Goal: Information Seeking & Learning: Check status

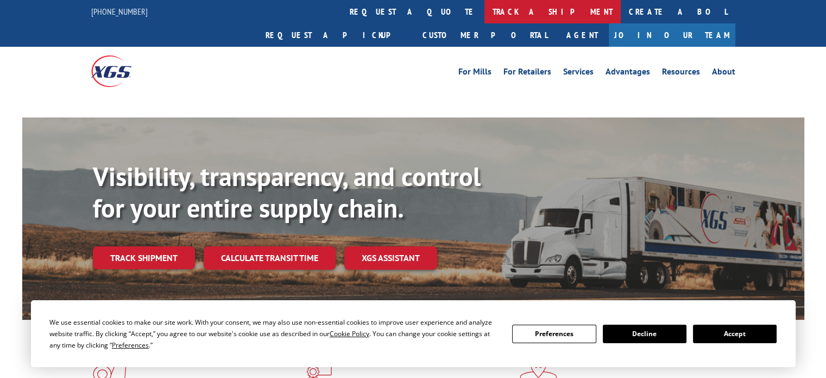
click at [485, 8] on link "track a shipment" at bounding box center [553, 11] width 136 height 23
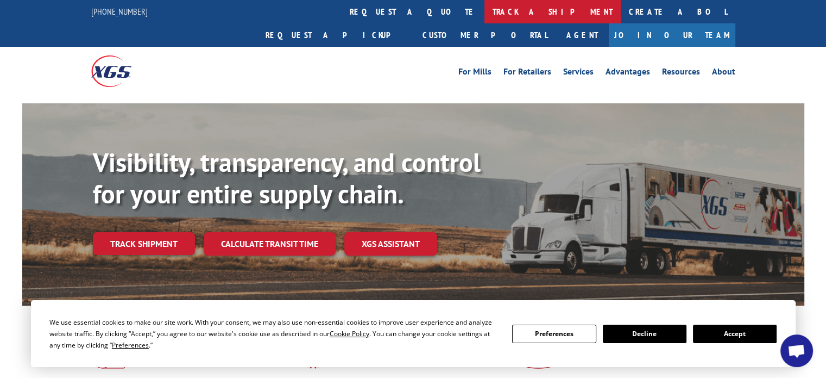
click at [485, 6] on link "track a shipment" at bounding box center [553, 11] width 136 height 23
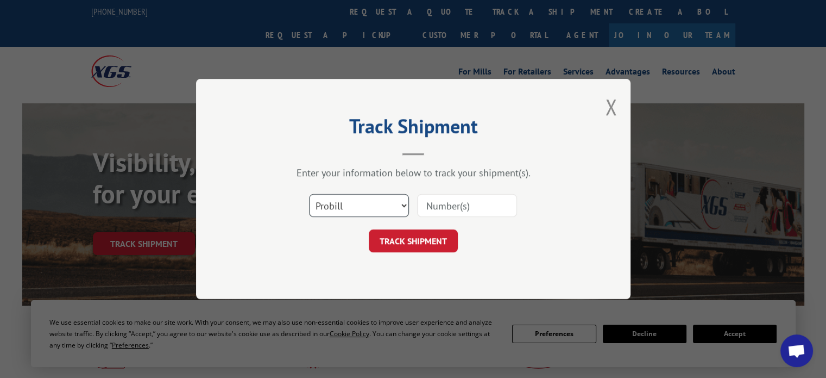
click at [384, 203] on select "Select category... Probill BOL PO" at bounding box center [359, 205] width 100 height 23
select select "bol"
click at [309, 194] on select "Select category... Probill BOL PO" at bounding box center [359, 205] width 100 height 23
click at [447, 211] on input at bounding box center [467, 205] width 100 height 23
paste input "6046401"
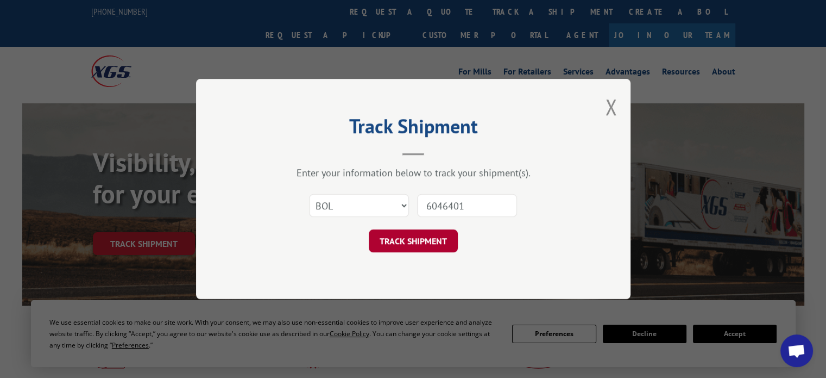
type input "6046401"
click at [415, 241] on button "TRACK SHIPMENT" at bounding box center [413, 240] width 89 height 23
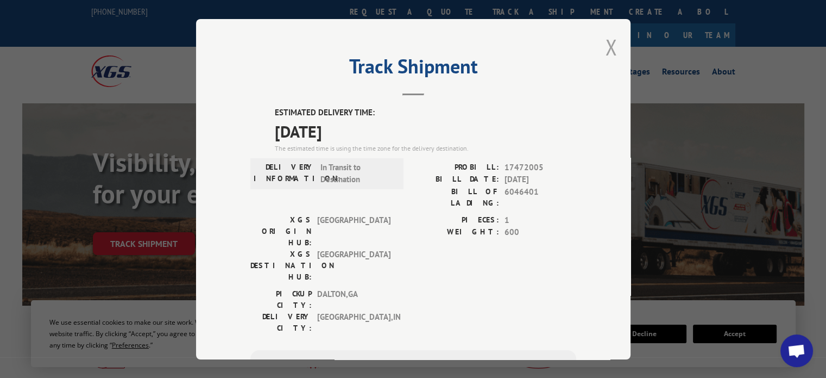
click at [605, 51] on button "Close modal" at bounding box center [611, 47] width 12 height 29
